Goal: Transaction & Acquisition: Subscribe to service/newsletter

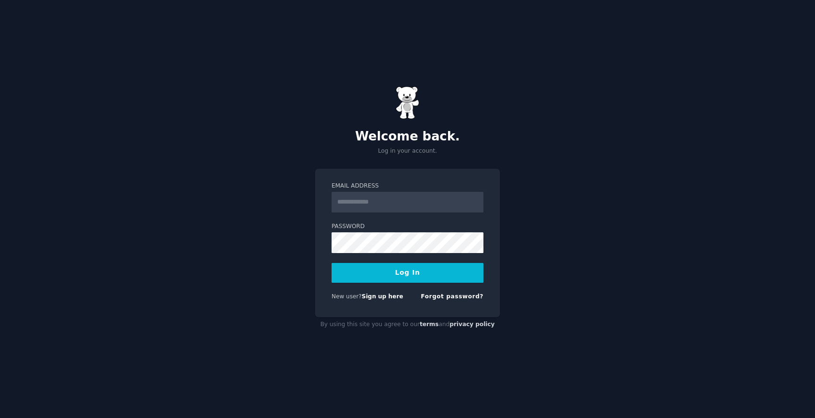
click at [382, 200] on input "Email Address" at bounding box center [408, 202] width 152 height 21
click at [419, 301] on div "New user? Sign up here Forgot password?" at bounding box center [408, 299] width 152 height 12
click at [385, 299] on link "Sign up here" at bounding box center [383, 296] width 42 height 7
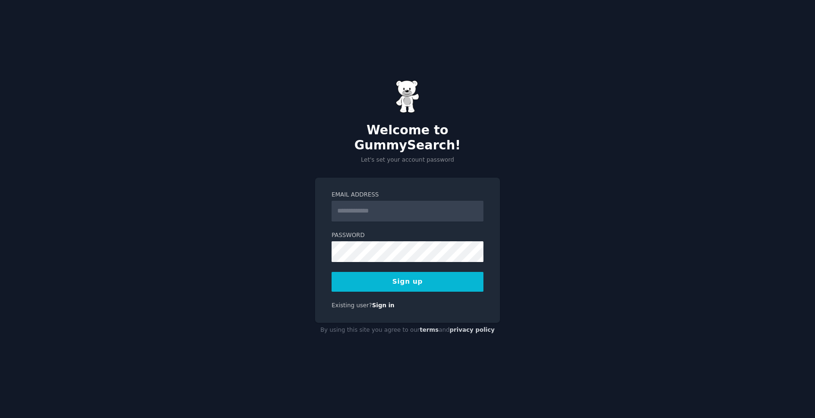
click at [398, 201] on input "Email Address" at bounding box center [408, 211] width 152 height 21
type input "**********"
click at [412, 274] on button "Sign up" at bounding box center [408, 282] width 152 height 20
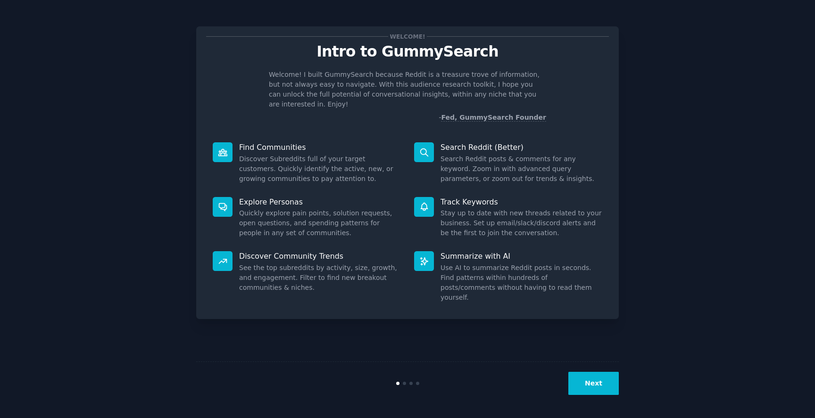
click at [334, 115] on div "Welcome! Intro to GummySearch Welcome! I built GummySearch because Reddit is a …" at bounding box center [407, 172] width 423 height 293
click at [503, 142] on p "Search Reddit (Better)" at bounding box center [521, 147] width 162 height 10
click at [599, 383] on button "Next" at bounding box center [593, 383] width 50 height 23
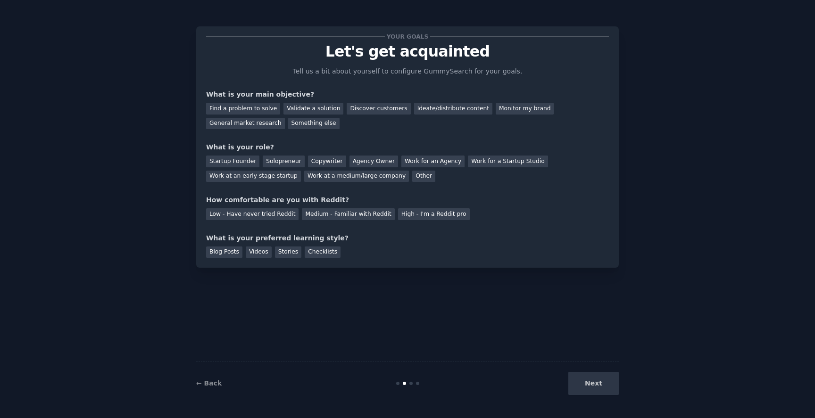
click at [598, 383] on div "Next" at bounding box center [548, 383] width 141 height 23
click at [243, 111] on div "Find a problem to solve" at bounding box center [243, 109] width 74 height 12
click at [301, 110] on div "Validate a solution" at bounding box center [313, 109] width 60 height 12
click at [257, 110] on div "Find a problem to solve" at bounding box center [243, 109] width 74 height 12
click at [374, 120] on div "Find a problem to solve Validate a solution Discover customers Ideate/distribut…" at bounding box center [407, 115] width 403 height 30
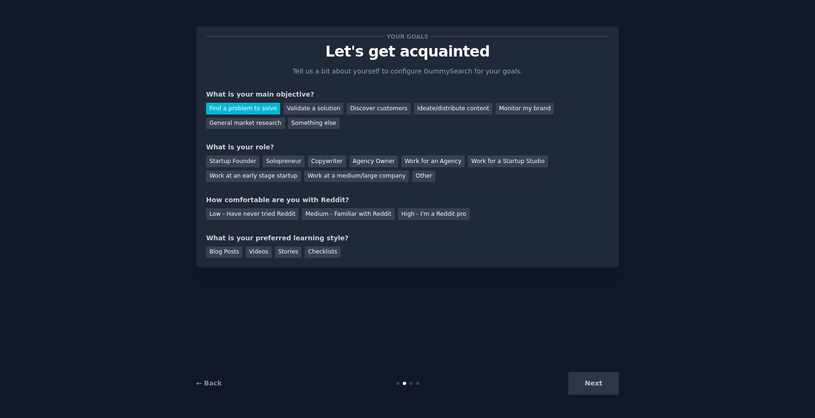
click at [371, 122] on div "Find a problem to solve Validate a solution Discover customers Ideate/distribut…" at bounding box center [407, 115] width 403 height 30
click at [305, 137] on div "Your goals Let's get acquainted Tell us a bit about yourself to configure Gummy…" at bounding box center [407, 147] width 403 height 222
click at [234, 164] on div "Startup Founder" at bounding box center [232, 162] width 53 height 12
click at [412, 178] on div "Other" at bounding box center [423, 177] width 23 height 12
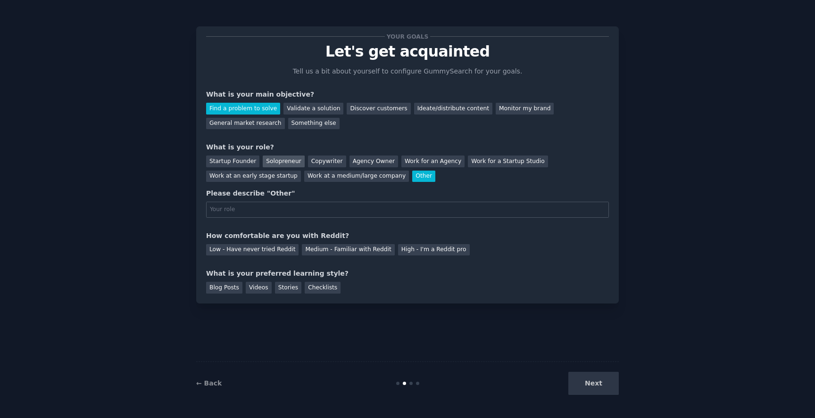
click at [284, 161] on div "Solopreneur" at bounding box center [284, 162] width 42 height 12
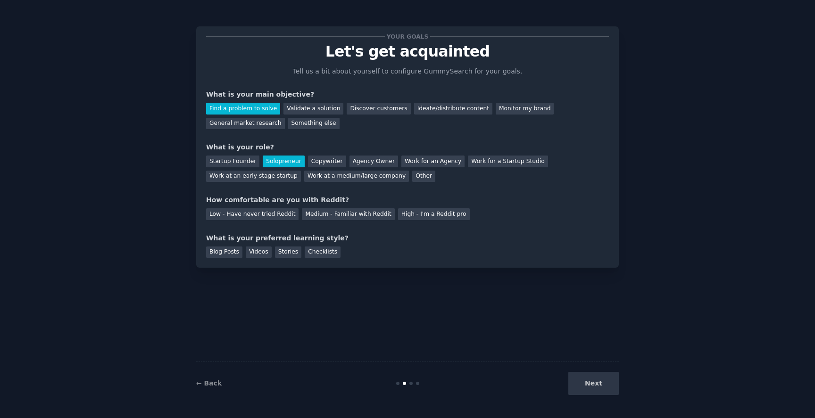
click at [305, 147] on div "What is your role?" at bounding box center [407, 147] width 403 height 10
click at [303, 139] on div "Your goals Let's get acquainted Tell us a bit about yourself to configure Gummy…" at bounding box center [407, 147] width 403 height 222
click at [279, 189] on div "Your goals Let's get acquainted Tell us a bit about yourself to configure Gummy…" at bounding box center [407, 147] width 403 height 222
click at [269, 189] on div "Your goals Let's get acquainted Tell us a bit about yourself to configure Gummy…" at bounding box center [407, 147] width 403 height 222
click at [344, 215] on div "Medium - Familiar with Reddit" at bounding box center [348, 214] width 92 height 12
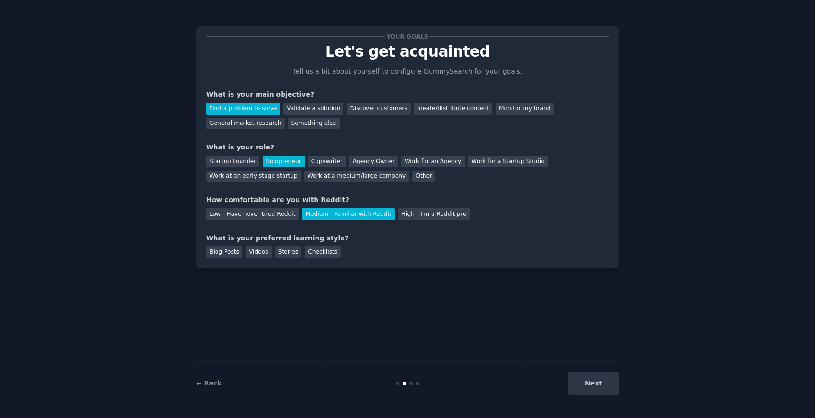
click at [347, 226] on div "Your goals Let's get acquainted Tell us a bit about yourself to configure Gummy…" at bounding box center [407, 147] width 403 height 222
click at [323, 225] on div "Your goals Let's get acquainted Tell us a bit about yourself to configure Gummy…" at bounding box center [407, 147] width 403 height 222
click at [291, 256] on div "Stories" at bounding box center [288, 253] width 26 height 12
click at [474, 249] on div "Blog Posts Videos Stories Checklists" at bounding box center [407, 250] width 403 height 15
click at [496, 246] on div "Blog Posts Videos Stories Checklists" at bounding box center [407, 250] width 403 height 15
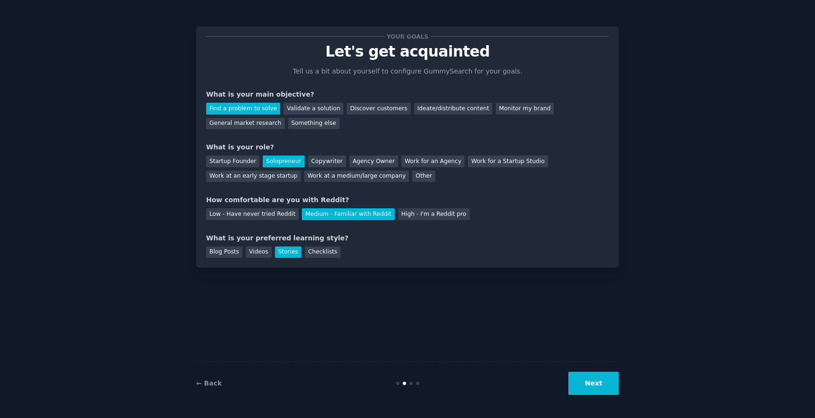
click at [597, 379] on button "Next" at bounding box center [593, 383] width 50 height 23
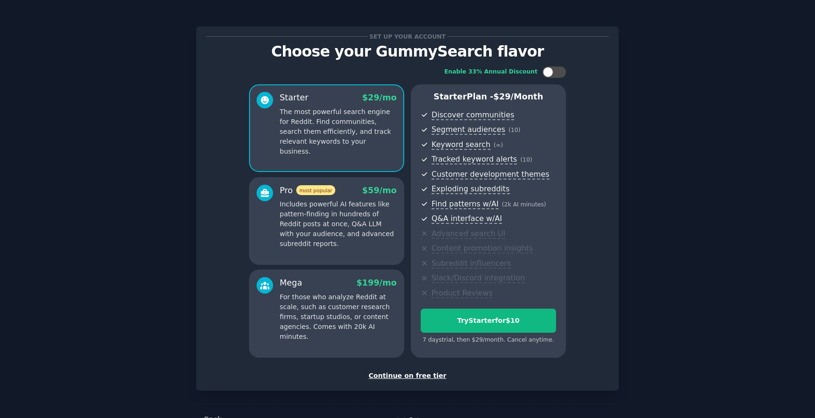
click at [588, 202] on div "Enable 33% Annual Discount Starter $ 29 /mo The most powerful search engine for…" at bounding box center [407, 212] width 403 height 305
click at [588, 211] on div "Enable 33% Annual Discount Starter $ 29 /mo The most powerful search engine for…" at bounding box center [407, 212] width 403 height 305
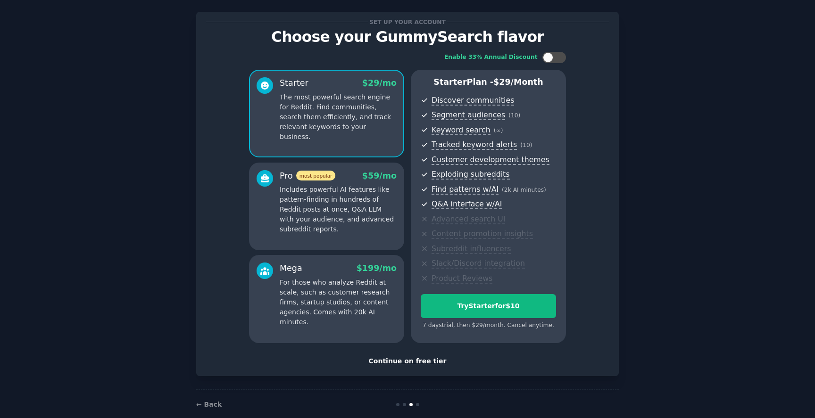
scroll to position [22, 0]
